Goal: Task Accomplishment & Management: Use online tool/utility

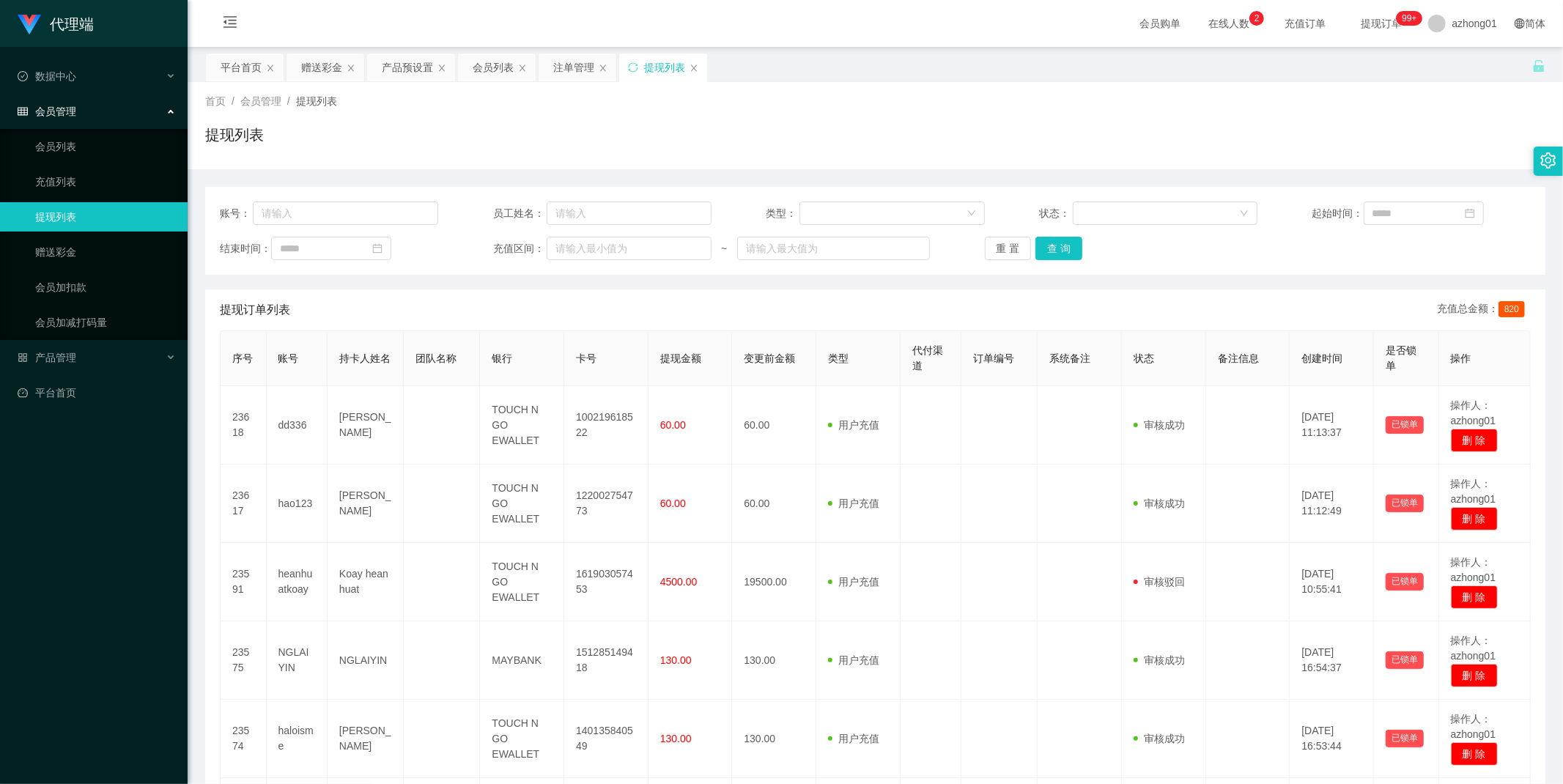
scroll to position [81, 0]
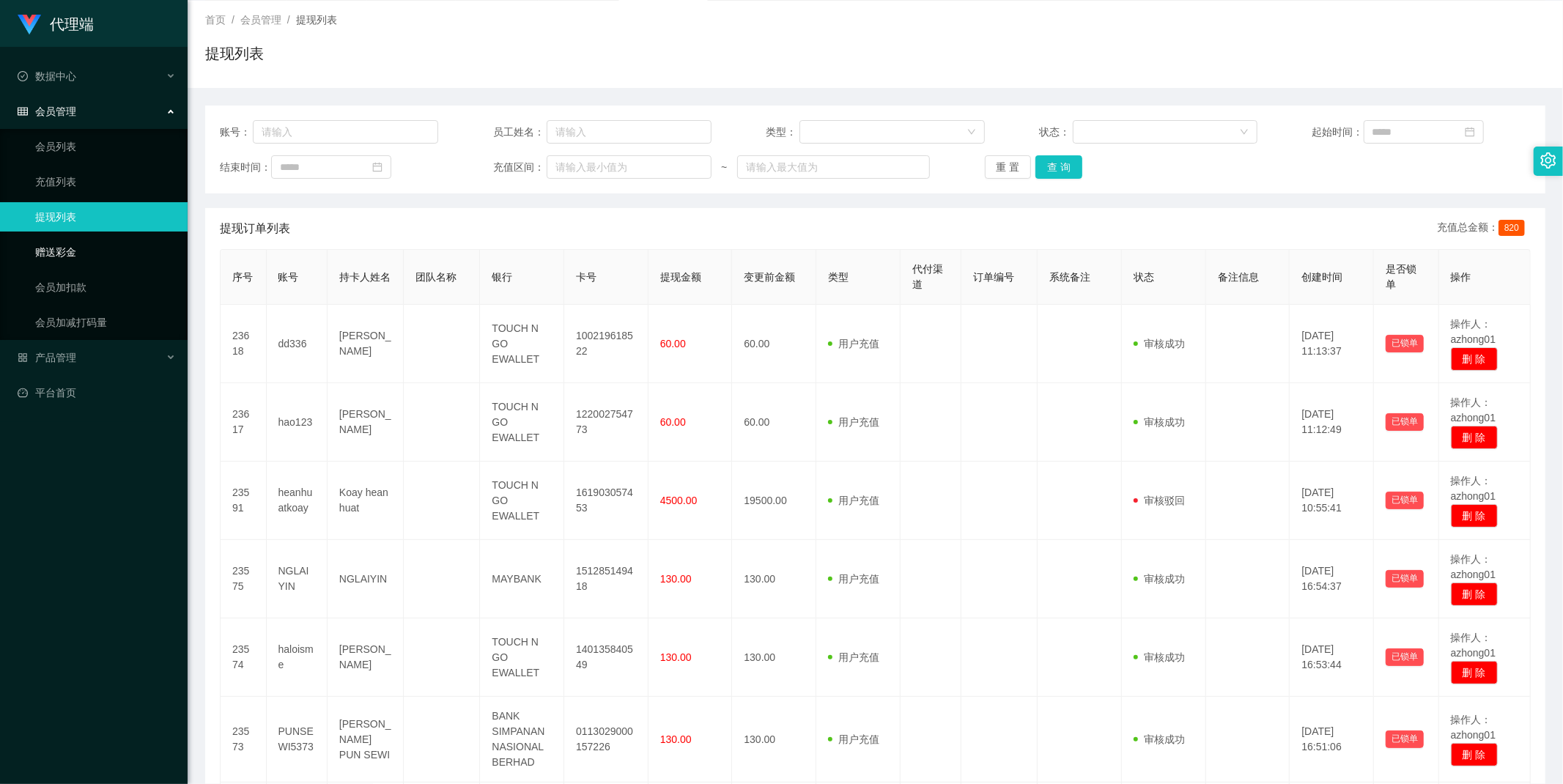
click at [56, 253] on link "赠送彩金" at bounding box center [106, 252] width 141 height 29
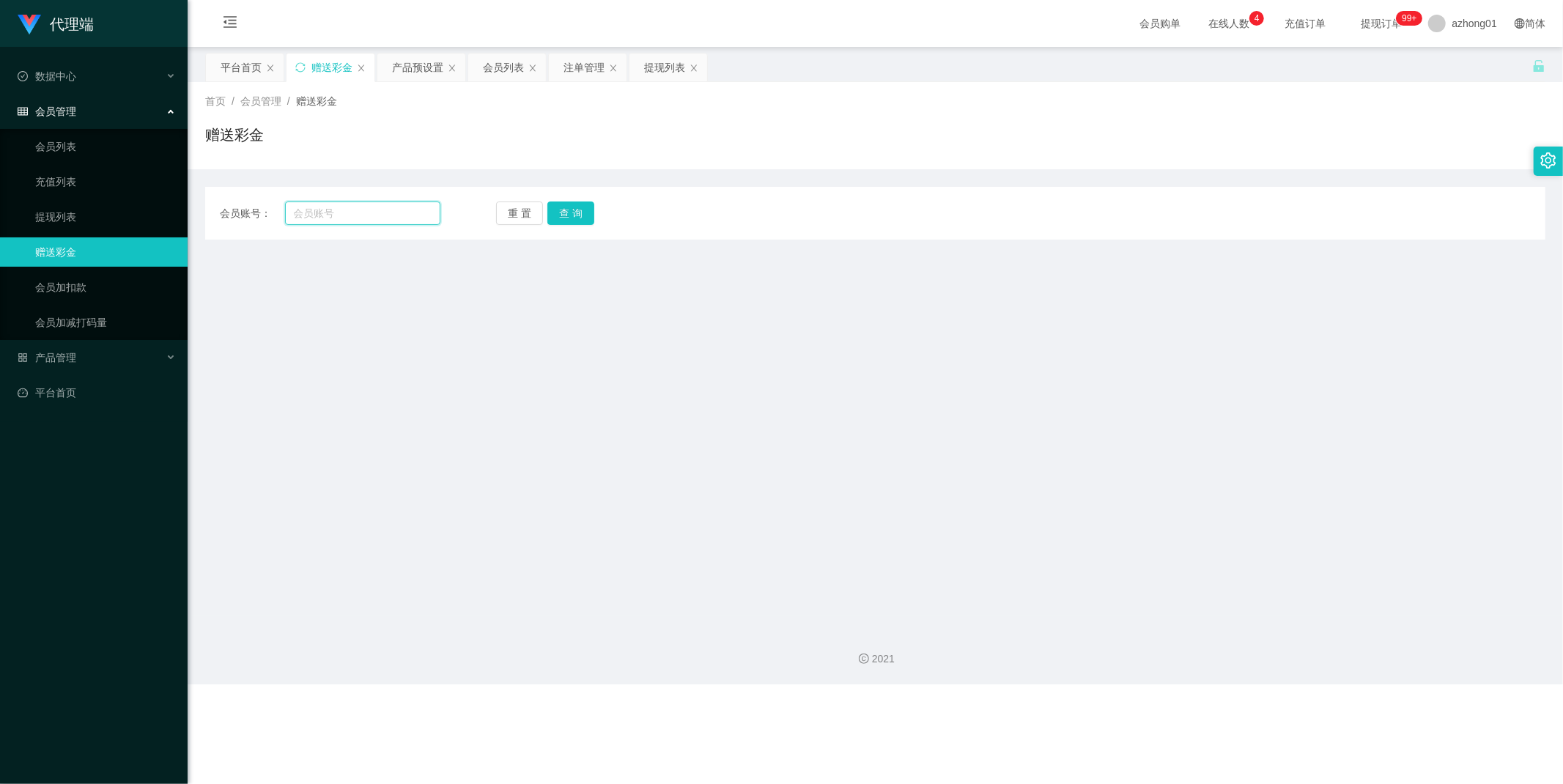
click at [374, 210] on input "text" at bounding box center [363, 213] width 156 height 23
type input "ttx"
click at [569, 206] on button "查 询" at bounding box center [571, 213] width 47 height 23
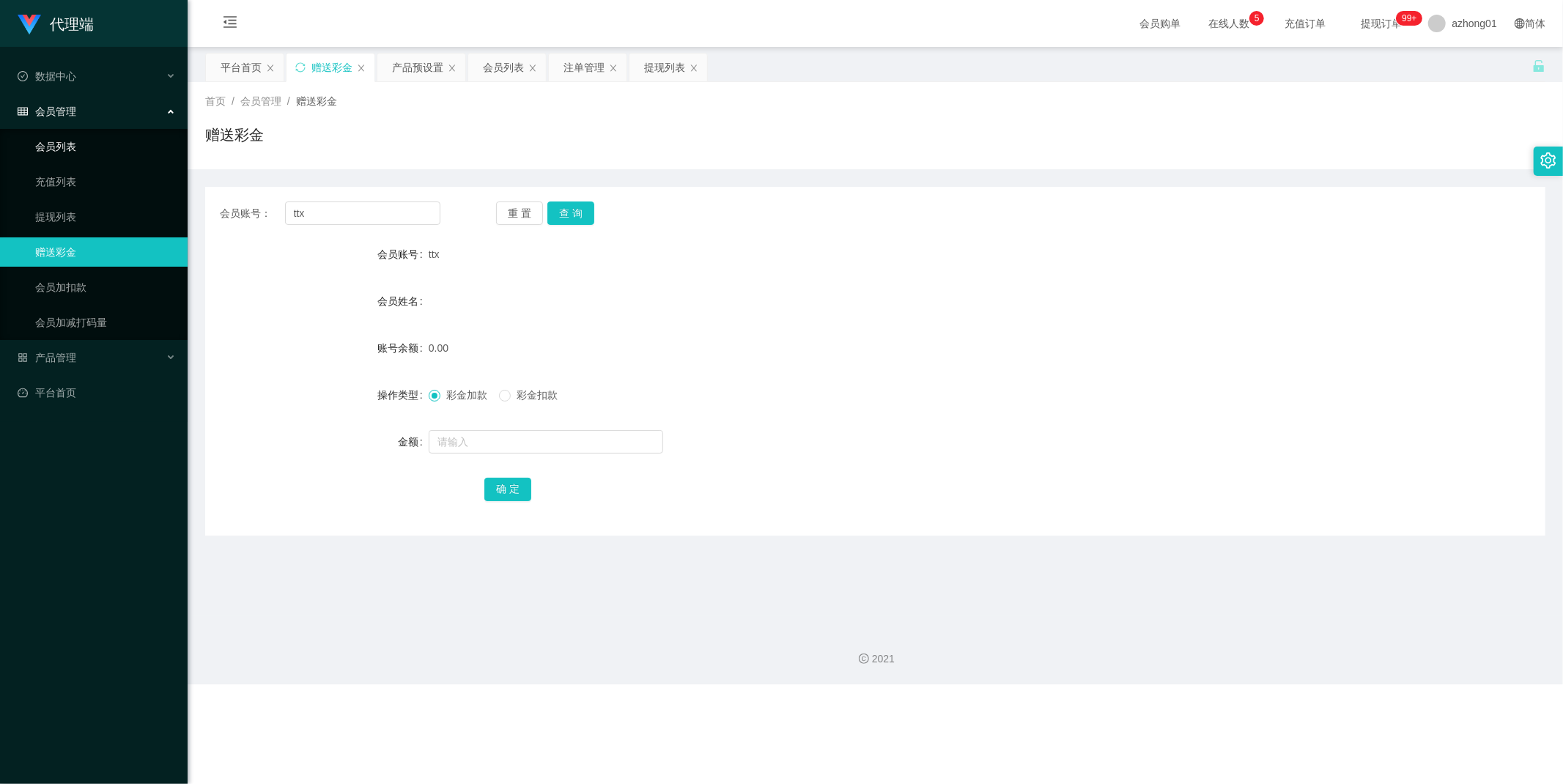
click at [75, 150] on link "会员列表" at bounding box center [106, 147] width 141 height 29
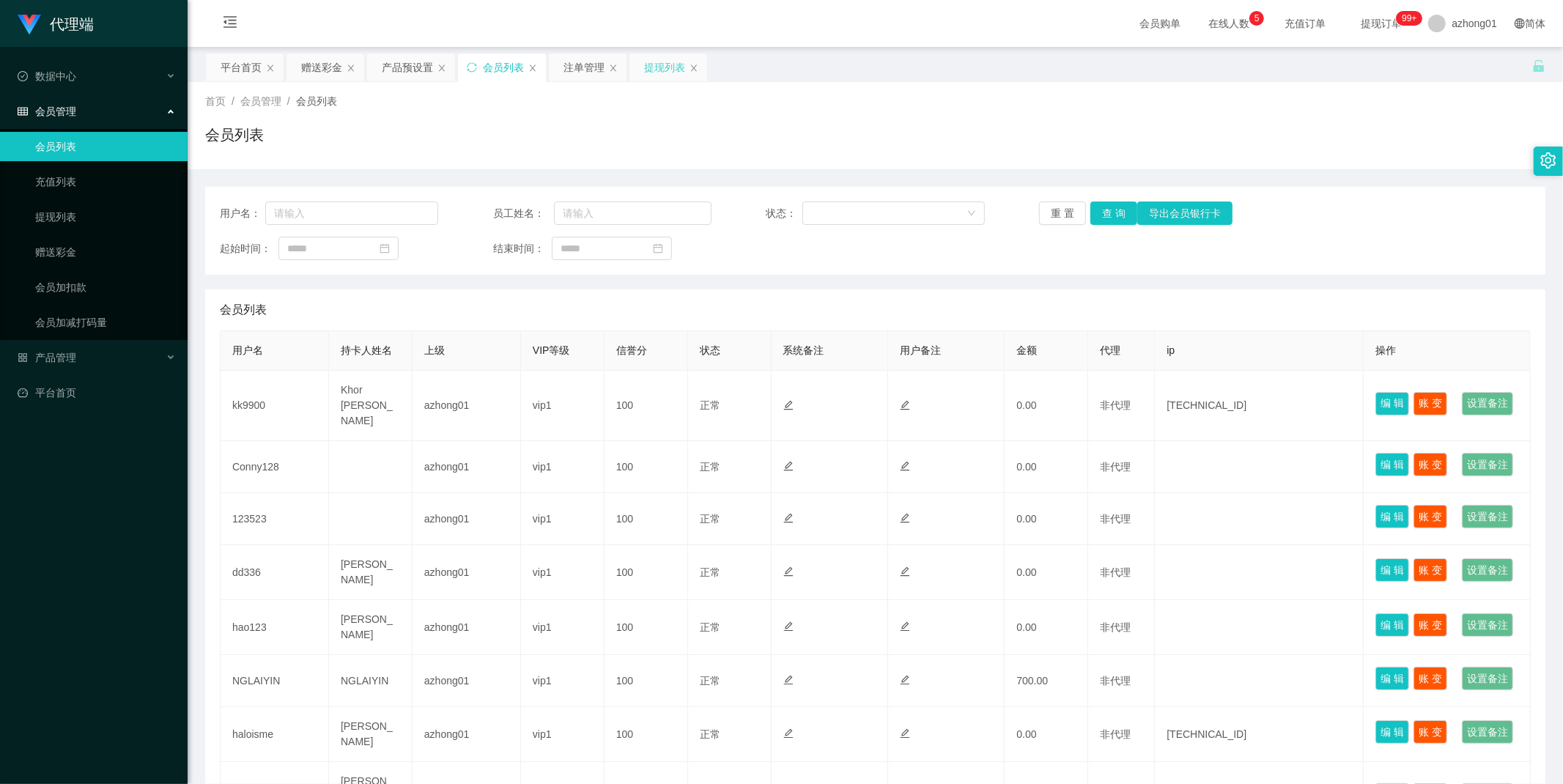
click at [663, 67] on div "提现列表" at bounding box center [665, 67] width 41 height 28
